Goal: Check status

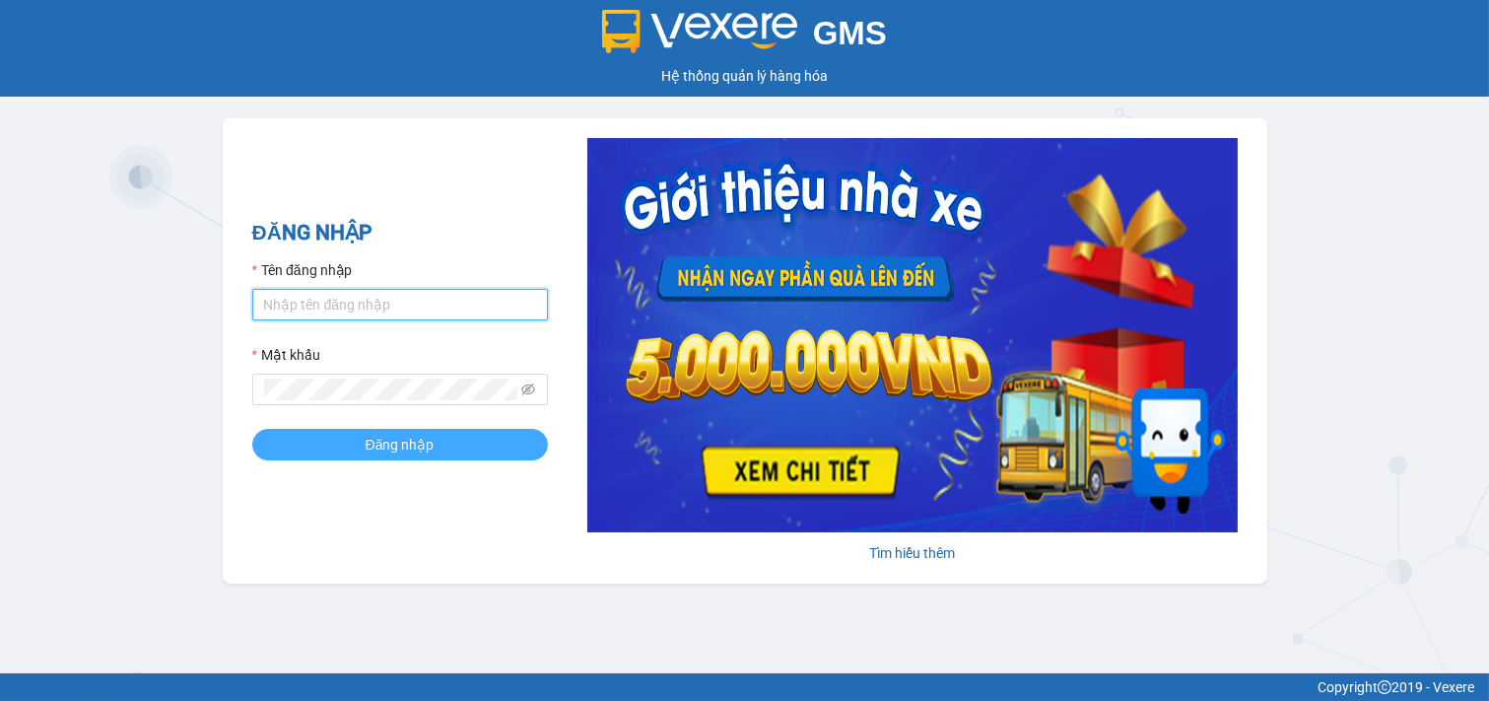
type input "nhi.taithang"
drag, startPoint x: 424, startPoint y: 450, endPoint x: 440, endPoint y: 444, distance: 16.8
click at [430, 447] on span "Đăng nhập" at bounding box center [400, 445] width 69 height 22
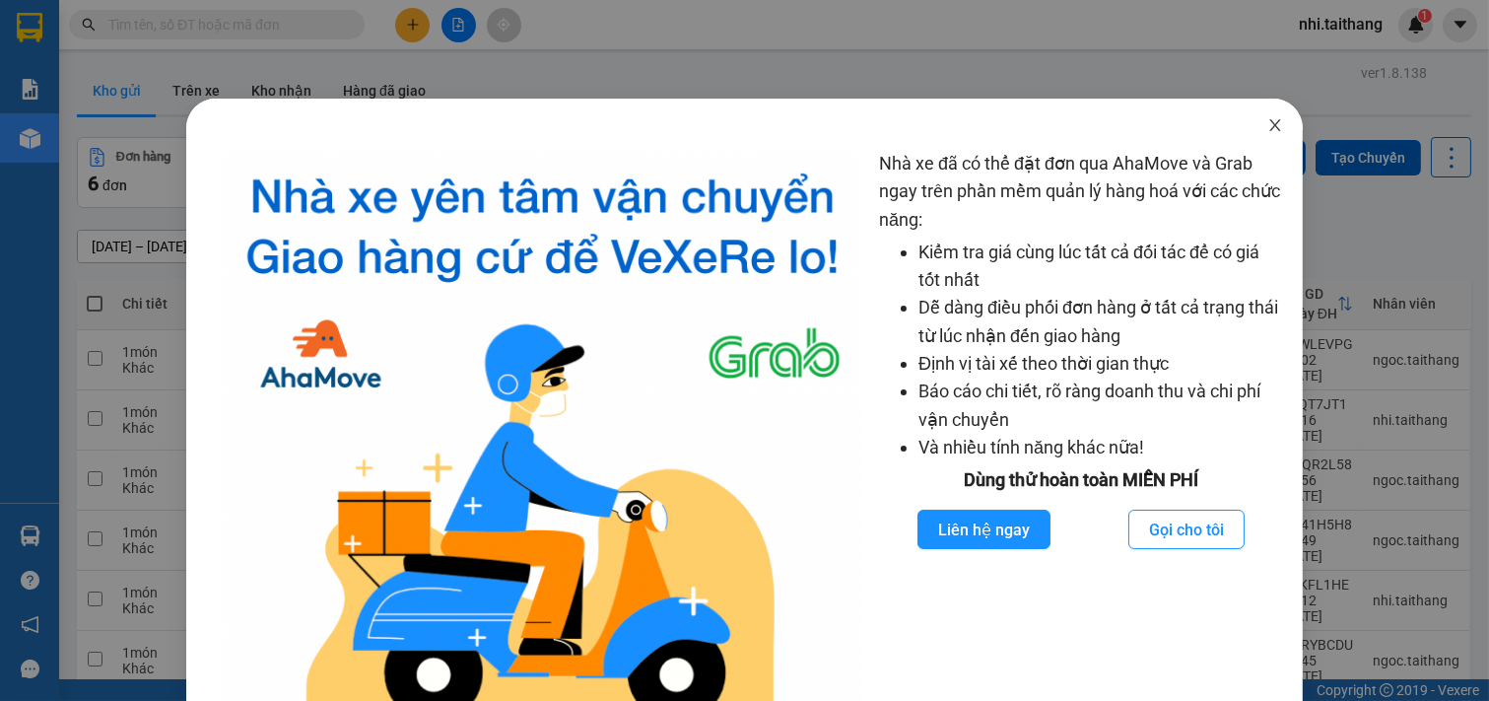
drag, startPoint x: 1261, startPoint y: 118, endPoint x: 1177, endPoint y: 126, distance: 85.1
click at [1261, 116] on span "Close" at bounding box center [1275, 126] width 55 height 55
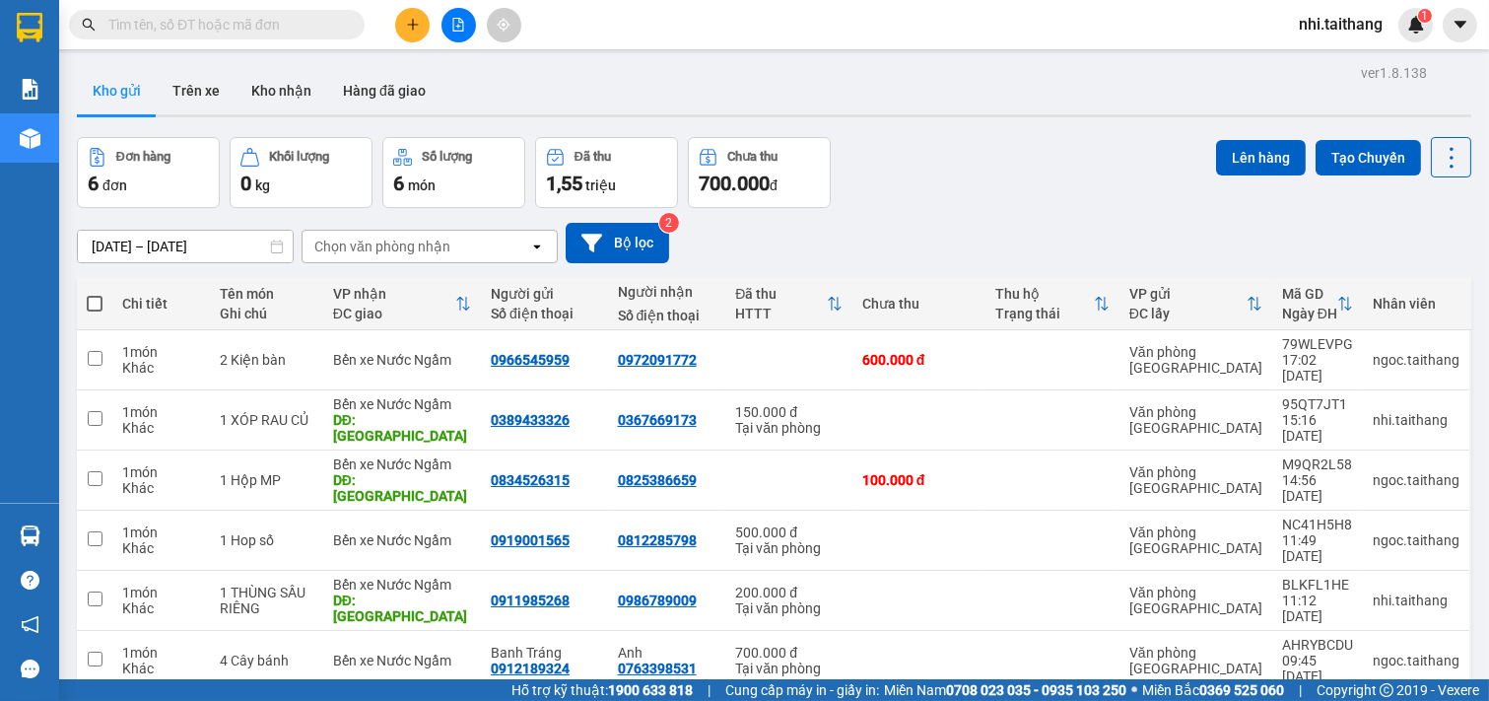
click at [451, 23] on icon "file-add" at bounding box center [458, 25] width 14 height 14
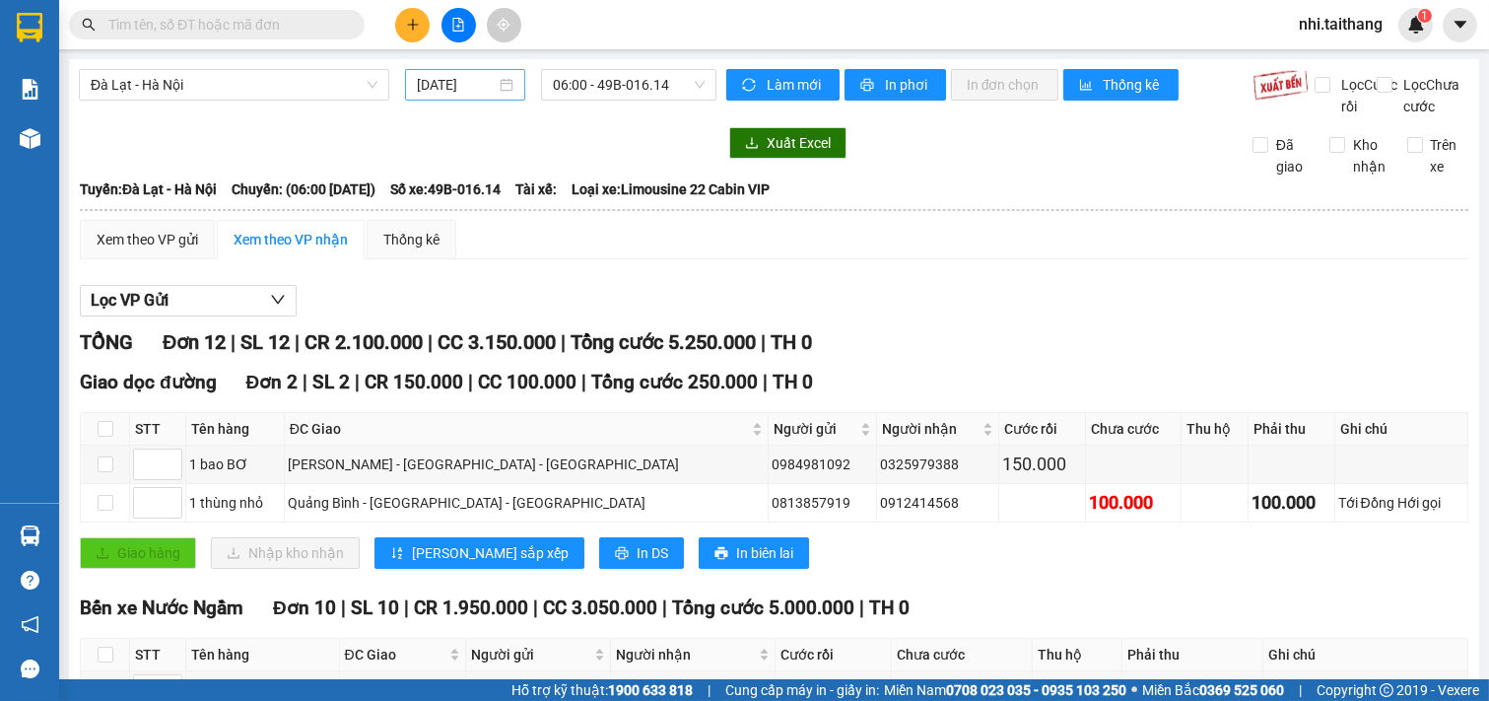
click at [468, 86] on input "[DATE]" at bounding box center [456, 85] width 79 height 22
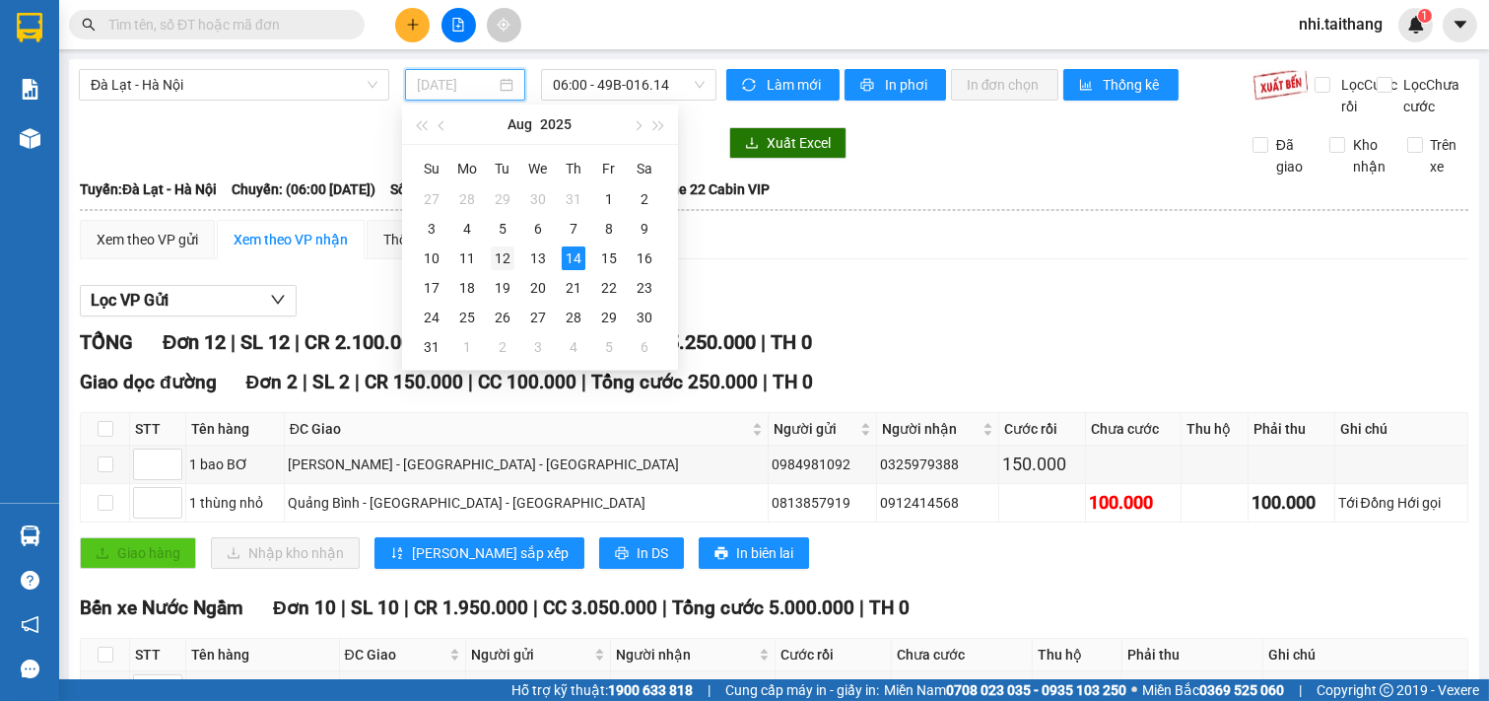
click at [498, 263] on div "12" at bounding box center [503, 258] width 24 height 24
type input "[DATE]"
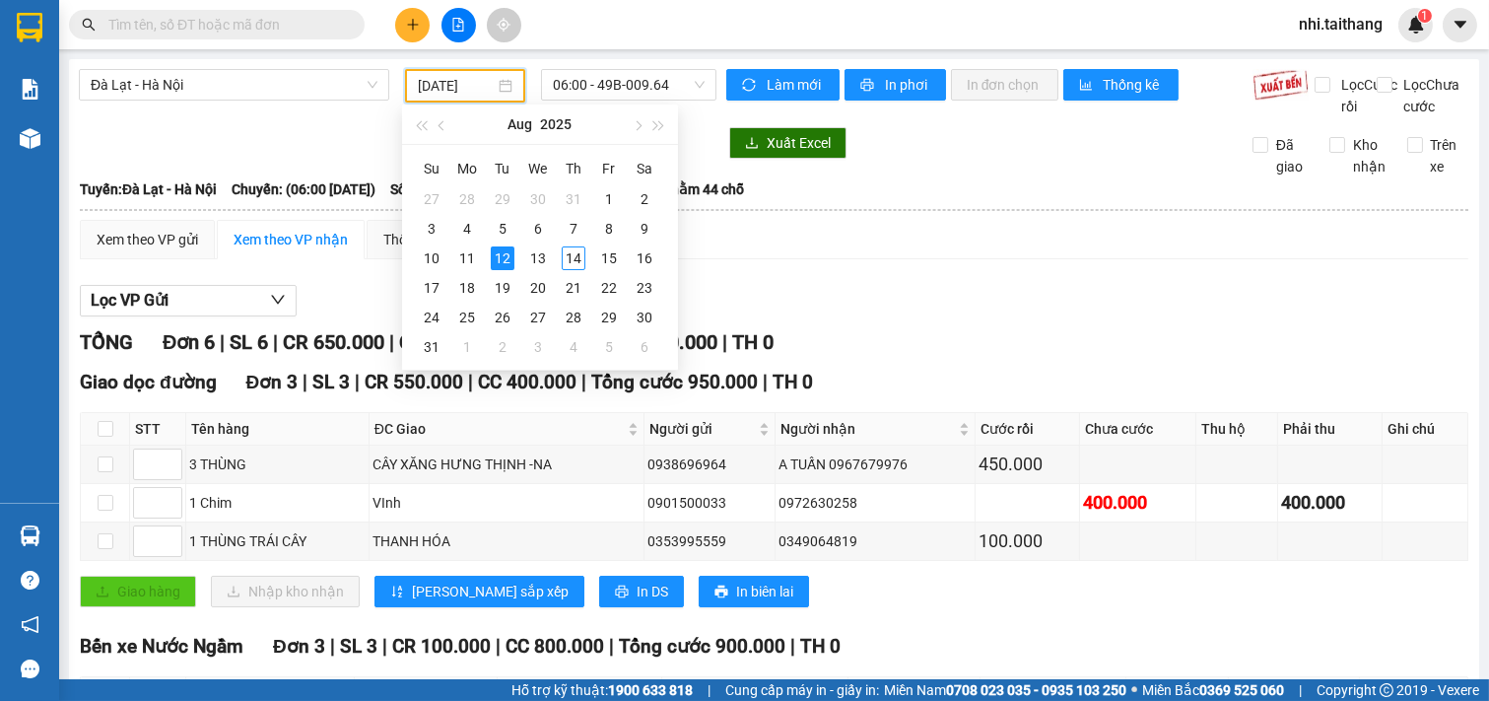
click at [1253, 259] on div "Xem theo VP gửi Xem theo VP nhận Thống kê" at bounding box center [774, 239] width 1388 height 39
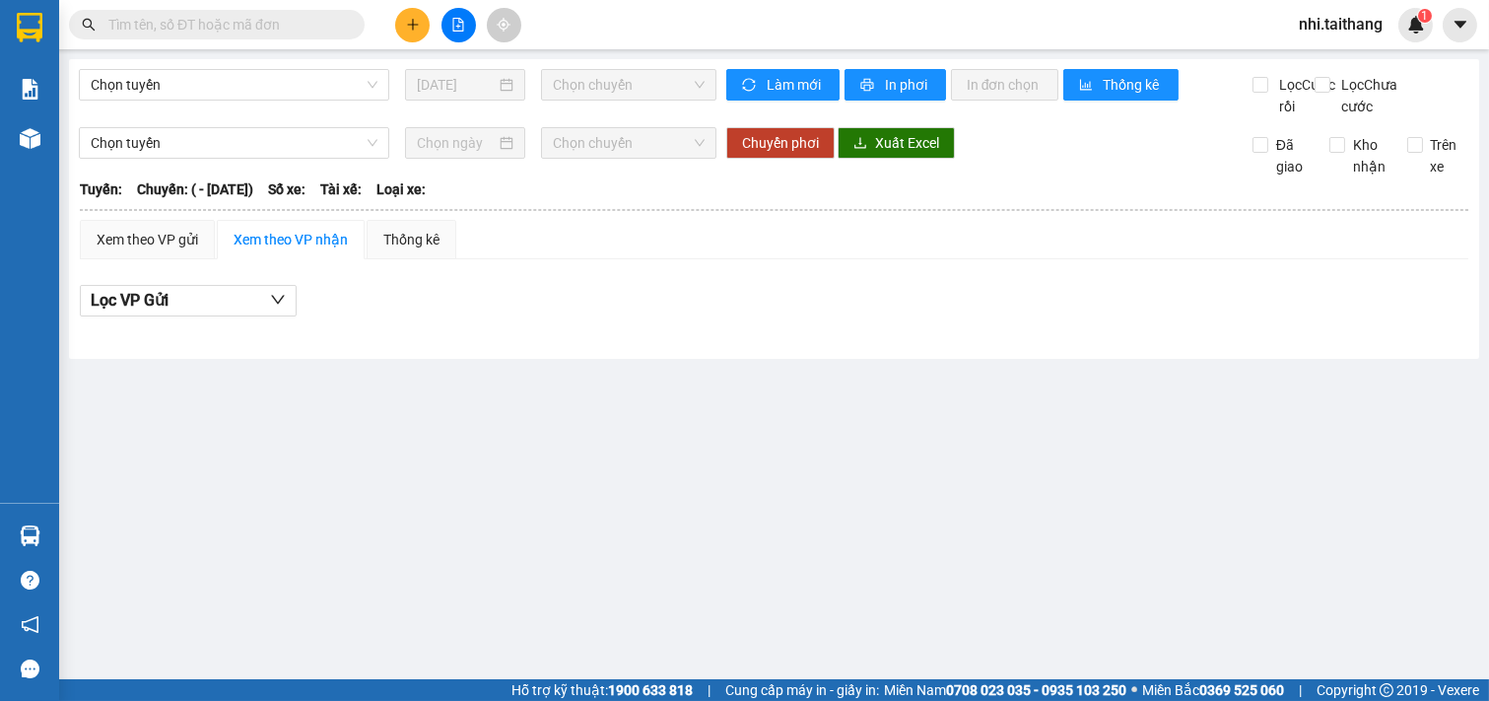
type input "[DATE]"
